Goal: Information Seeking & Learning: Get advice/opinions

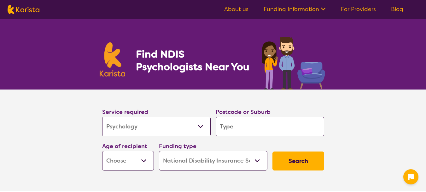
select select "Psychology"
select select "NDIS"
select select "Psychology"
select select "NDIS"
click at [255, 128] on input "search" at bounding box center [270, 126] width 109 height 20
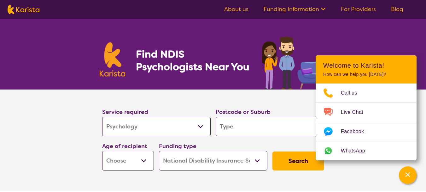
type input "2"
type input "21"
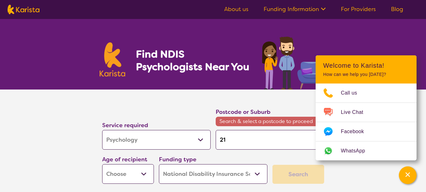
type input "219"
type input "2197"
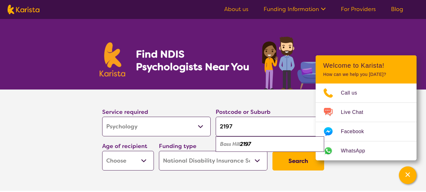
type input "2197"
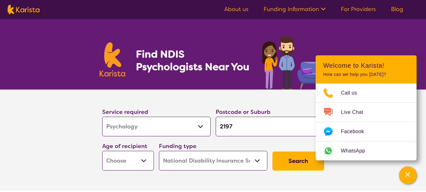
click at [144, 159] on select "Early Childhood - 0 to 9 Child - 10 to 11 Adolescent - 12 to 17 Adult - 18 to 6…" at bounding box center [128, 161] width 52 height 20
select select "AD"
click at [102, 151] on select "Early Childhood - 0 to 9 Child - 10 to 11 Adolescent - 12 to 17 Adult - 18 to 6…" at bounding box center [128, 161] width 52 height 20
select select "AD"
click at [407, 177] on icon "Channel Menu" at bounding box center [408, 174] width 6 height 6
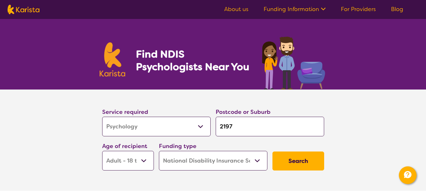
click at [303, 160] on button "Search" at bounding box center [299, 160] width 52 height 19
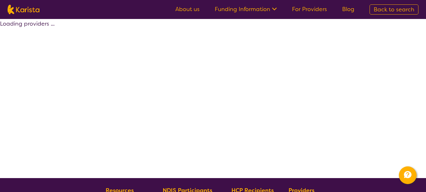
select select "by_score"
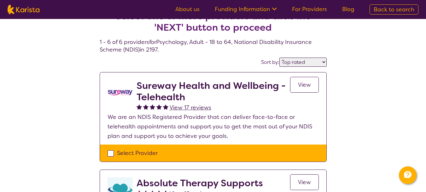
scroll to position [32, 0]
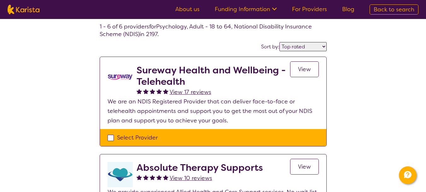
click at [305, 70] on span "View" at bounding box center [304, 69] width 13 height 8
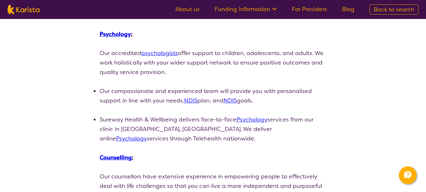
scroll to position [158, 0]
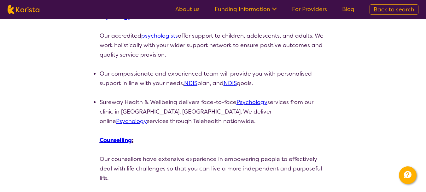
select select "by_score"
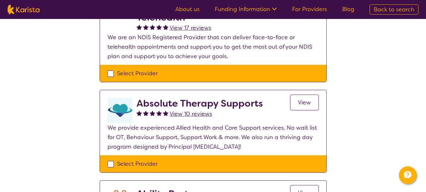
scroll to position [126, 0]
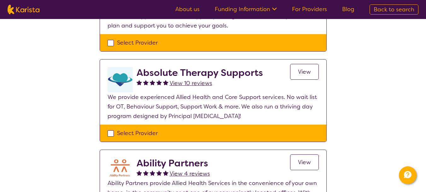
click at [304, 72] on span "View" at bounding box center [304, 72] width 13 height 8
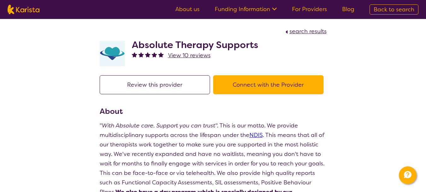
click at [149, 87] on button "Review this provider" at bounding box center [155, 84] width 110 height 19
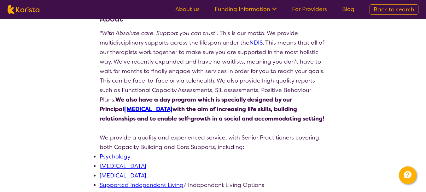
scroll to position [95, 0]
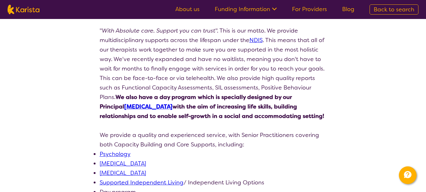
click at [119, 154] on link "Psychology" at bounding box center [115, 154] width 31 height 8
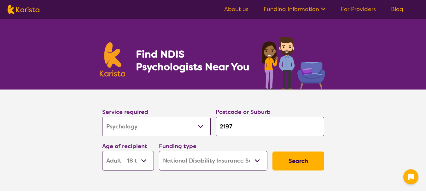
select select "Psychology"
select select "AD"
select select "NDIS"
select select "Psychology"
select select "AD"
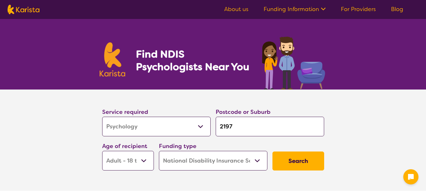
select select "NDIS"
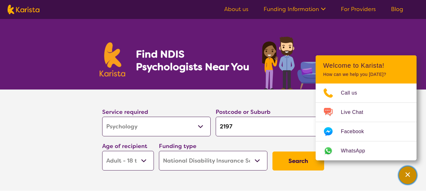
click at [408, 175] on icon "Channel Menu" at bounding box center [408, 174] width 6 height 6
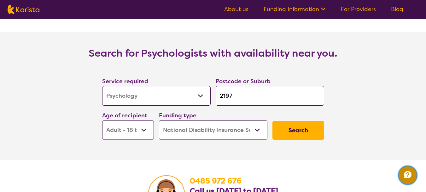
scroll to position [915, 0]
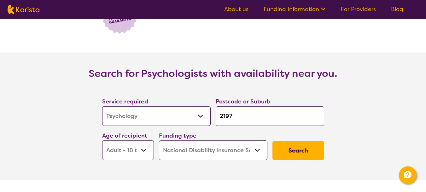
click at [315, 144] on button "Search" at bounding box center [299, 150] width 52 height 19
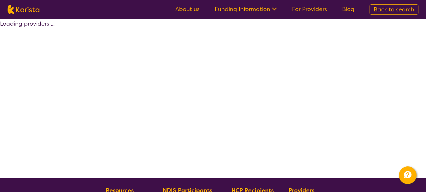
select select "by_score"
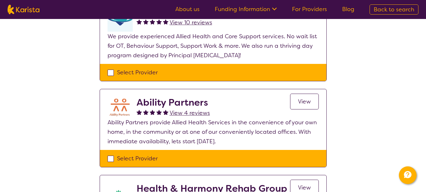
scroll to position [189, 0]
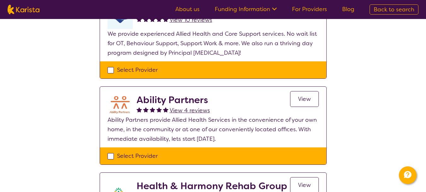
click at [303, 101] on span "View" at bounding box center [304, 99] width 13 height 8
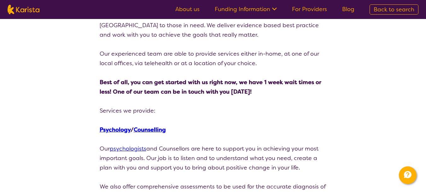
scroll to position [126, 0]
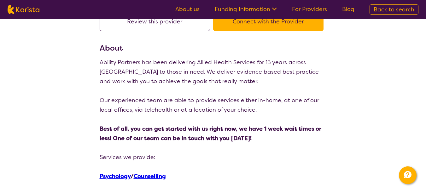
select select "by_score"
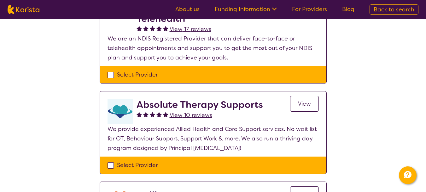
scroll to position [95, 0]
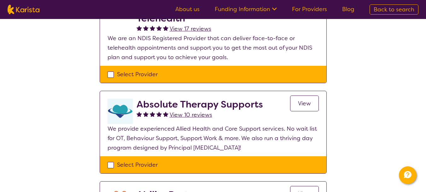
click at [311, 105] on link "View" at bounding box center [304, 103] width 29 height 16
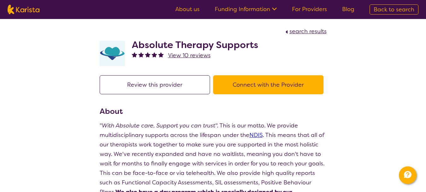
select select "by_score"
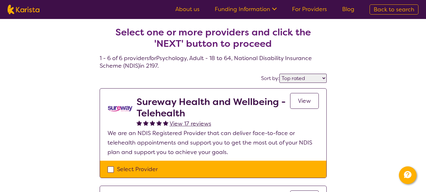
click at [304, 100] on span "View" at bounding box center [304, 101] width 13 height 8
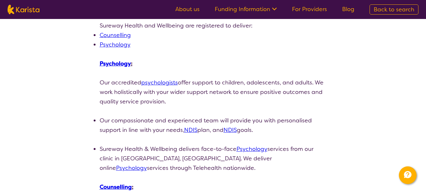
scroll to position [126, 0]
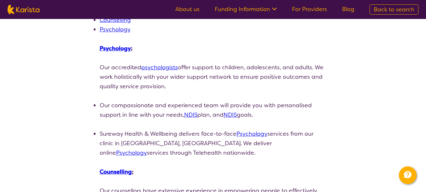
select select "by_score"
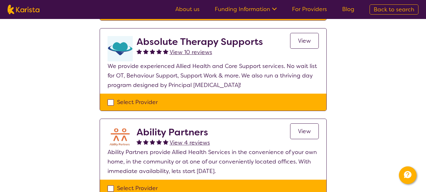
scroll to position [158, 0]
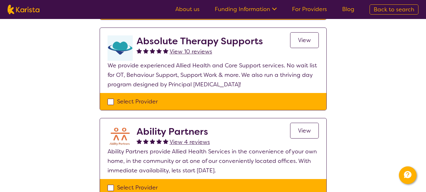
click at [308, 42] on span "View" at bounding box center [304, 40] width 13 height 8
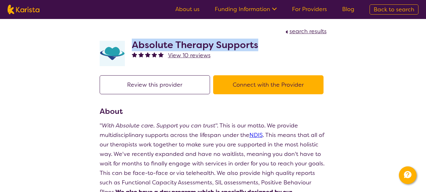
drag, startPoint x: 133, startPoint y: 44, endPoint x: 257, endPoint y: 48, distance: 123.8
click at [257, 48] on h2 "Absolute Therapy Supports" at bounding box center [195, 44] width 127 height 11
copy h2 "Absolute Therapy Supports"
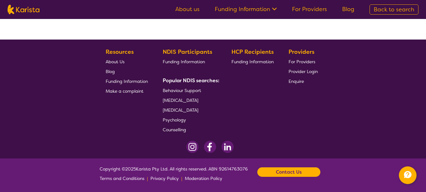
select select "by_score"
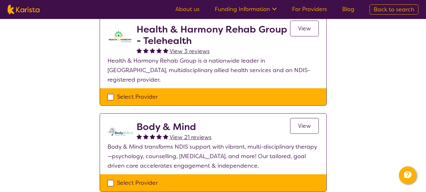
scroll to position [359, 0]
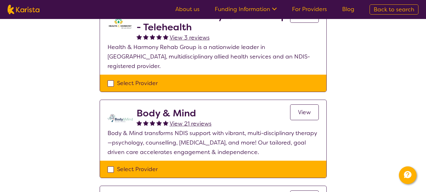
click at [304, 108] on span "View" at bounding box center [304, 112] width 13 height 8
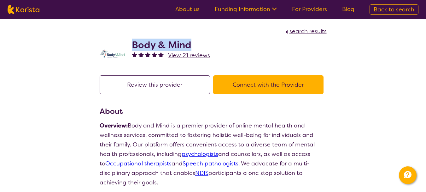
drag, startPoint x: 133, startPoint y: 44, endPoint x: 193, endPoint y: 43, distance: 60.6
click at [193, 43] on h2 "Body & Mind" at bounding box center [171, 44] width 78 height 11
copy h2 "Body & Mind"
click at [231, 51] on div "Body & Mind View 21 reviews" at bounding box center [213, 52] width 227 height 32
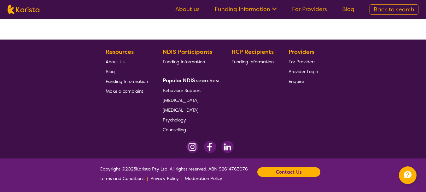
select select "by_score"
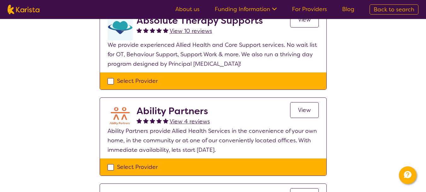
scroll to position [189, 0]
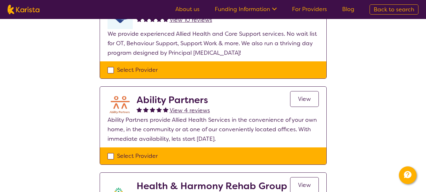
click at [304, 100] on span "View" at bounding box center [304, 99] width 13 height 8
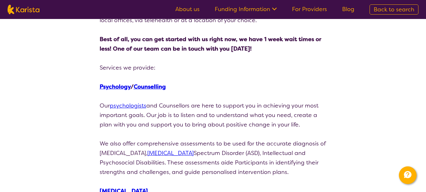
scroll to position [189, 0]
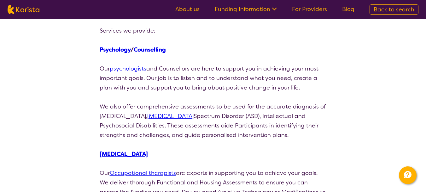
click at [131, 68] on link "psychologists" at bounding box center [128, 69] width 37 height 8
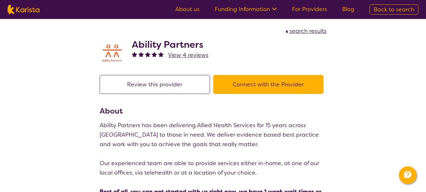
scroll to position [0, 0]
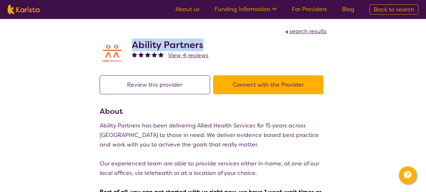
drag, startPoint x: 132, startPoint y: 44, endPoint x: 206, endPoint y: 42, distance: 73.6
click at [206, 42] on h2 "Ability Partners" at bounding box center [170, 44] width 77 height 11
copy h2 "Ability Partners"
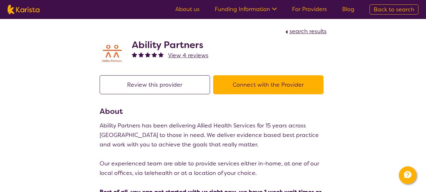
click at [250, 123] on p "Ability Partners has been delivering Allied Health Services for 15 years across…" at bounding box center [213, 135] width 227 height 28
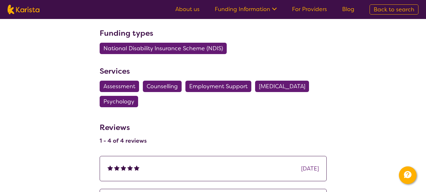
scroll to position [536, 0]
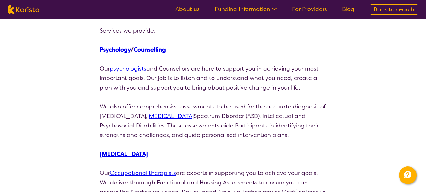
select select "by_score"
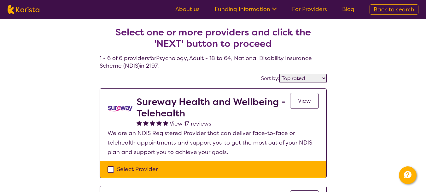
select select "Psychology"
select select "AD"
select select "NDIS"
select select "Psychology"
select select "AD"
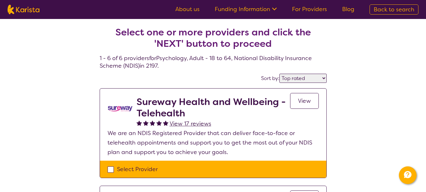
select select "NDIS"
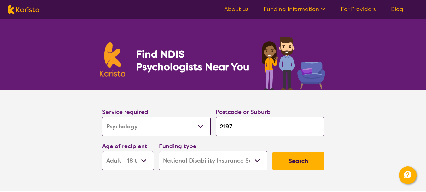
click at [201, 129] on select "Allied Health Assistant Assessment ([MEDICAL_DATA] or [MEDICAL_DATA]) Behaviour…" at bounding box center [156, 126] width 109 height 20
select select "Counselling"
click at [102, 116] on select "Allied Health Assistant Assessment ([MEDICAL_DATA] or [MEDICAL_DATA]) Behaviour…" at bounding box center [156, 126] width 109 height 20
select select "Counselling"
click at [296, 161] on button "Search" at bounding box center [299, 160] width 52 height 19
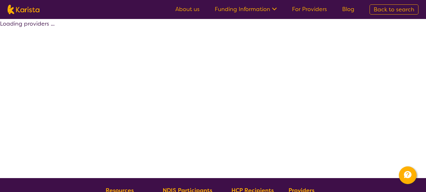
select select "by_score"
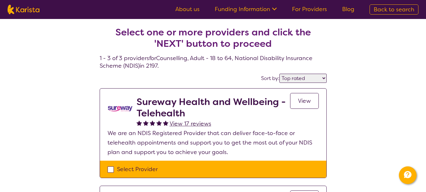
scroll to position [915, 0]
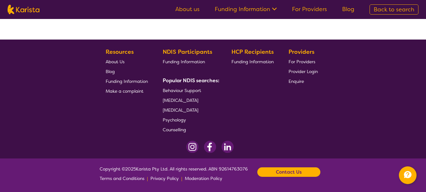
select select "Psychology"
select select "AD"
select select "NDIS"
select select "Psychology"
select select "AD"
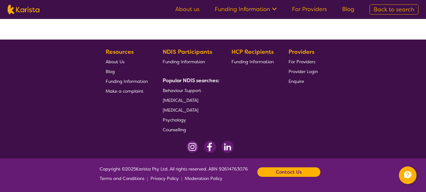
select select "NDIS"
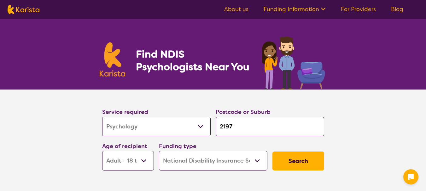
select select "Psychology"
select select "AD"
select select "NDIS"
select select "Psychology"
select select "AD"
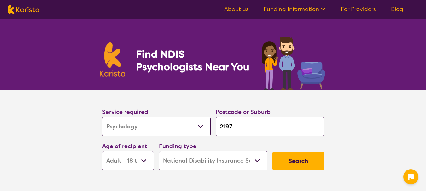
select select "NDIS"
